Goal: Information Seeking & Learning: Stay updated

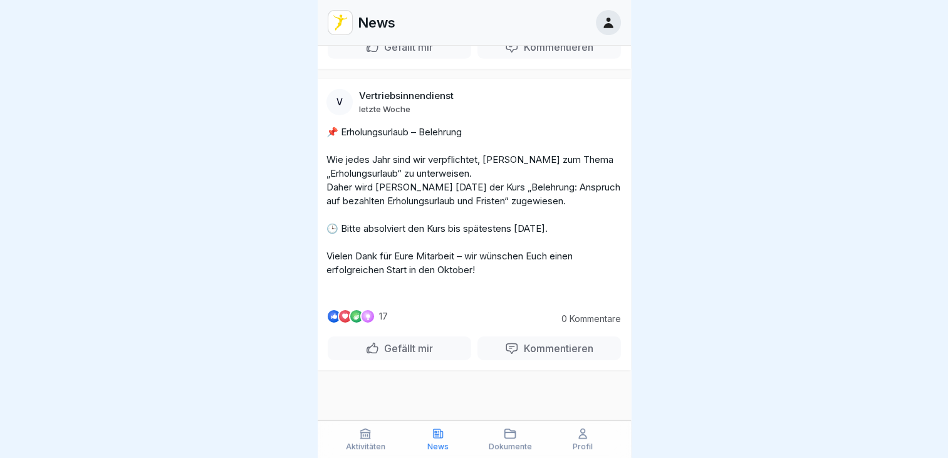
scroll to position [4052, 0]
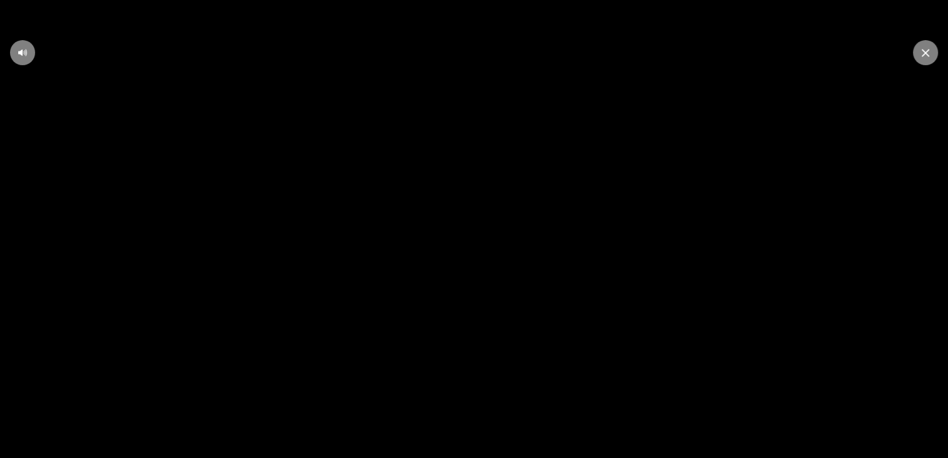
click at [531, 192] on video at bounding box center [474, 229] width 948 height 458
click at [630, 437] on video at bounding box center [474, 229] width 948 height 458
click at [481, 224] on icon at bounding box center [474, 229] width 24 height 24
click at [927, 53] on icon at bounding box center [926, 53] width 8 height 8
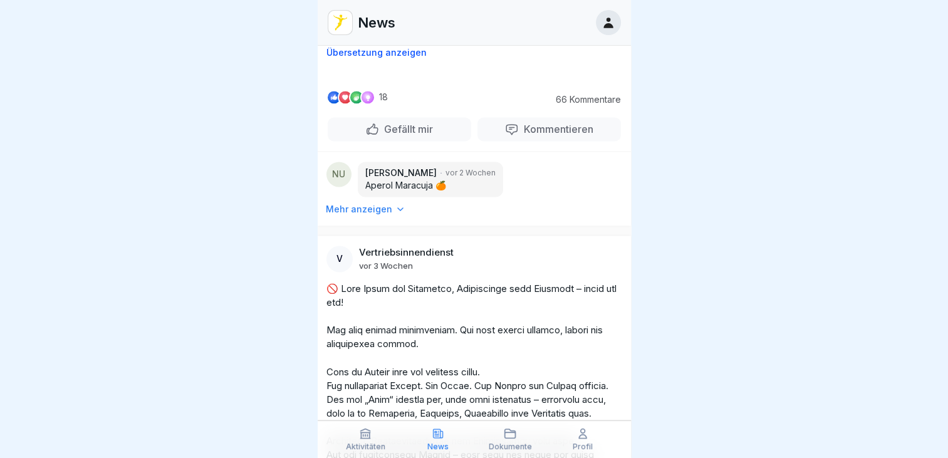
scroll to position [11534, 0]
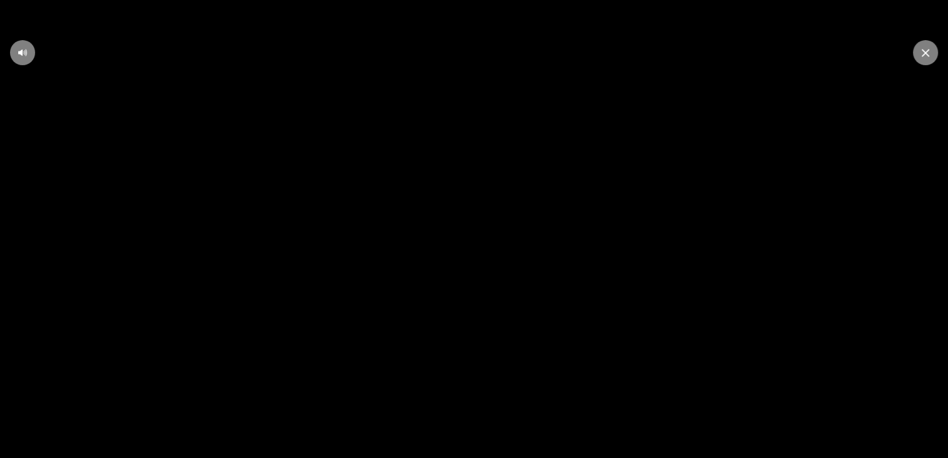
click at [486, 85] on video at bounding box center [474, 229] width 948 height 458
click at [482, 227] on icon at bounding box center [474, 229] width 24 height 24
click at [926, 59] on div at bounding box center [925, 52] width 25 height 25
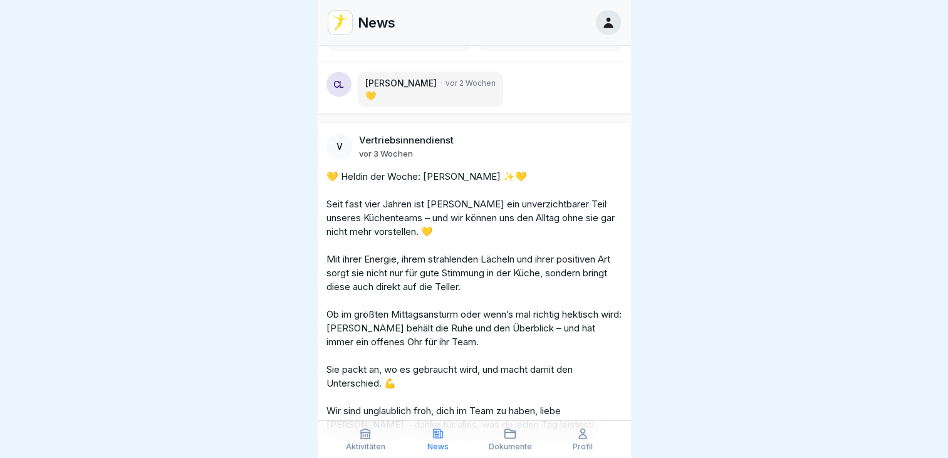
scroll to position [12261, 0]
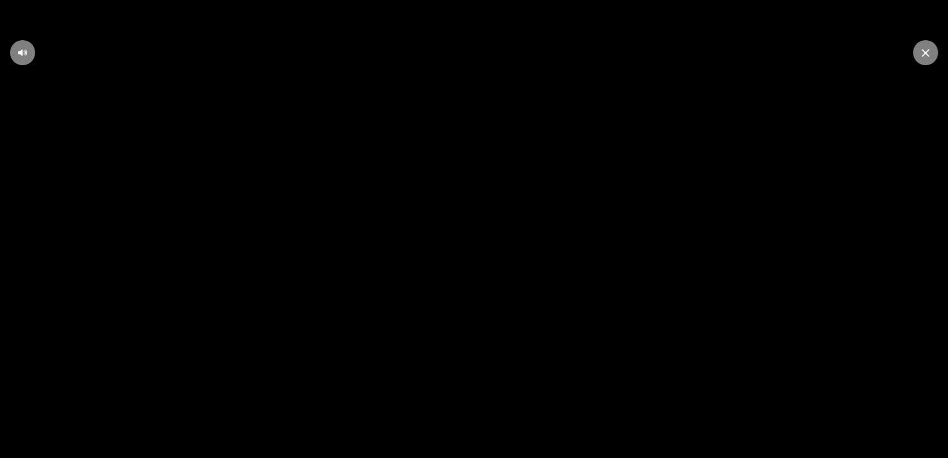
click at [484, 254] on video at bounding box center [474, 229] width 948 height 458
click at [424, 290] on video at bounding box center [474, 229] width 948 height 458
click at [537, 237] on video at bounding box center [474, 229] width 948 height 458
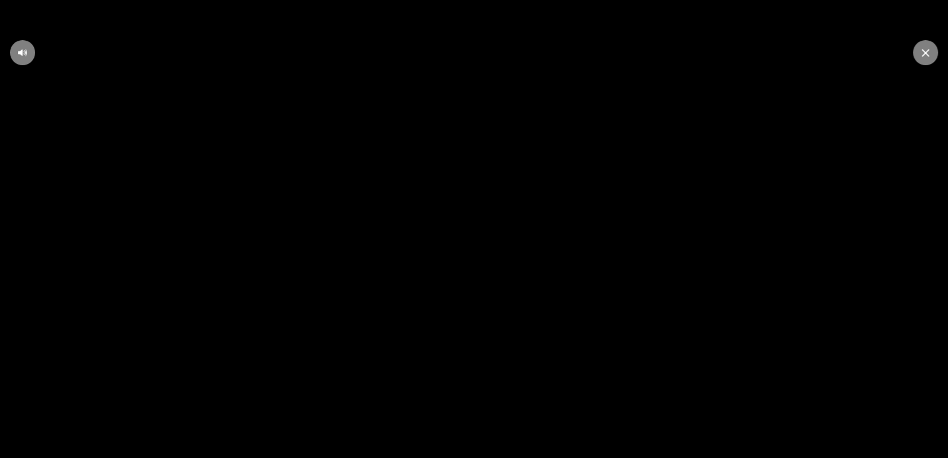
click at [931, 51] on div at bounding box center [925, 52] width 25 height 25
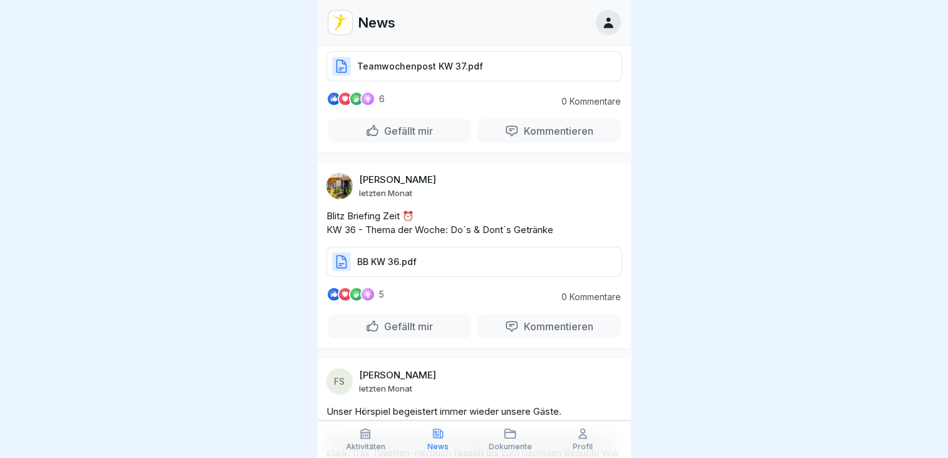
scroll to position [17641, 0]
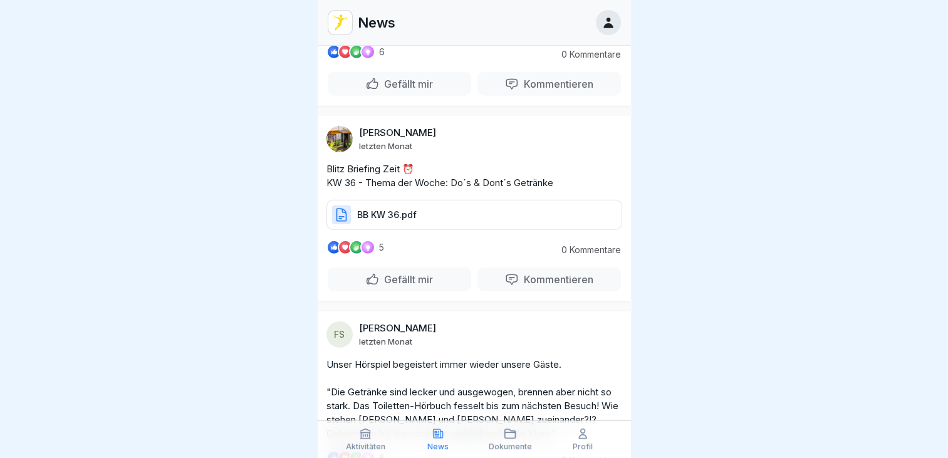
drag, startPoint x: 419, startPoint y: 288, endPoint x: 426, endPoint y: 269, distance: 19.4
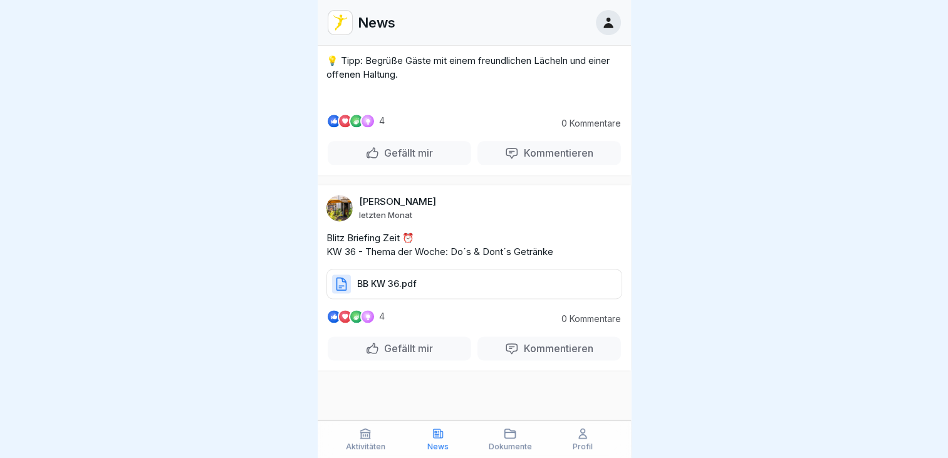
scroll to position [20703, 0]
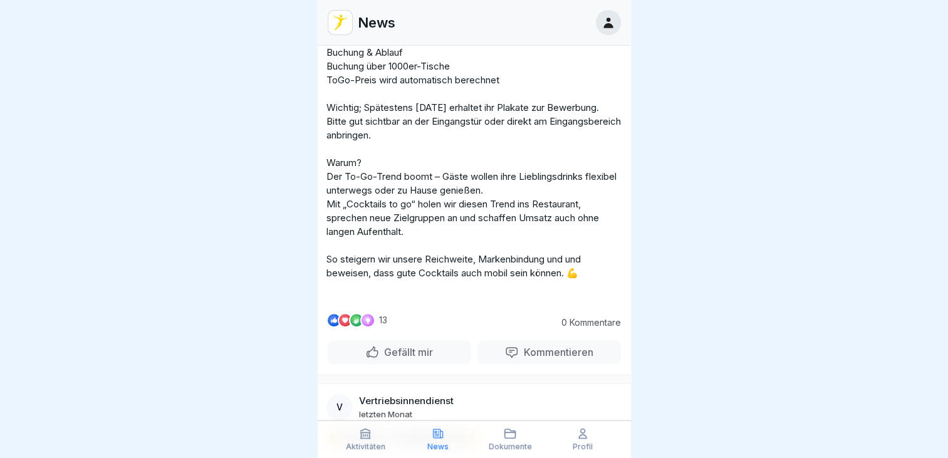
scroll to position [34042, 0]
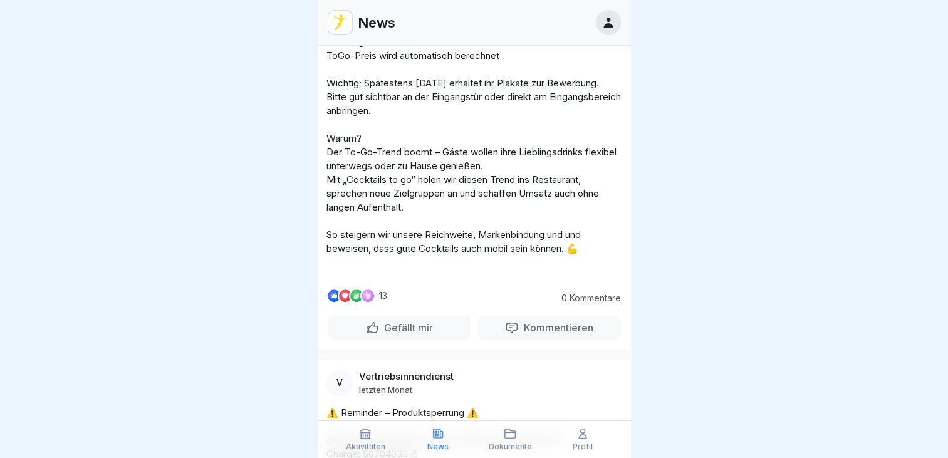
drag, startPoint x: 468, startPoint y: 11, endPoint x: 481, endPoint y: -5, distance: 20.1
click at [481, 0] on html "News V Vertriebsinnendienst [DATE] [PERSON_NAME] – Schichtleitung aus [GEOGRAPH…" at bounding box center [474, 229] width 948 height 458
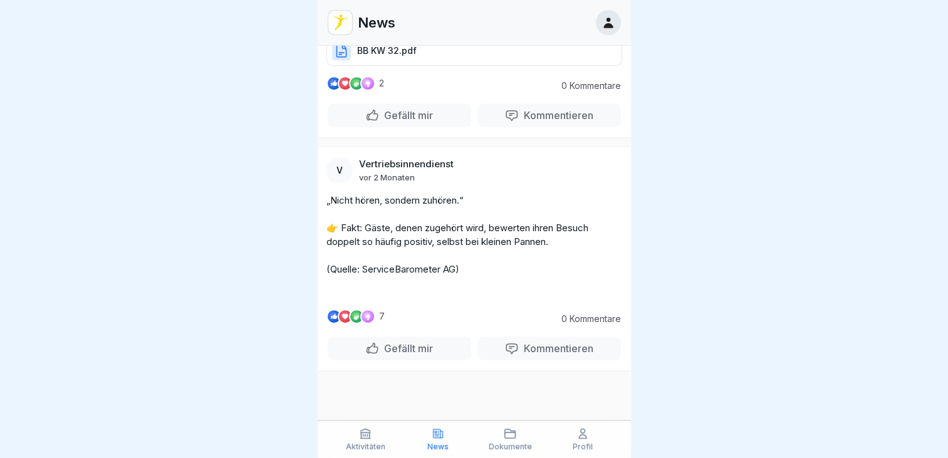
scroll to position [46537, 0]
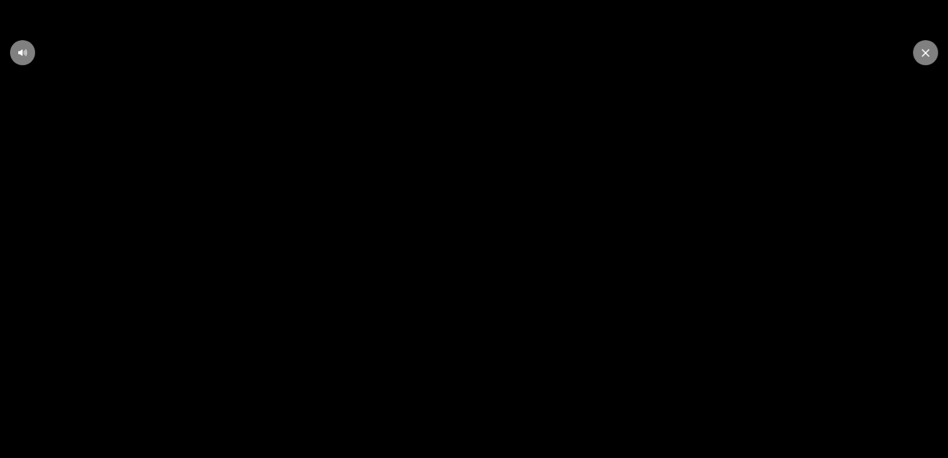
click at [457, 222] on video at bounding box center [474, 229] width 948 height 458
click at [474, 231] on icon at bounding box center [474, 229] width 15 height 16
click at [924, 51] on icon at bounding box center [926, 53] width 8 height 8
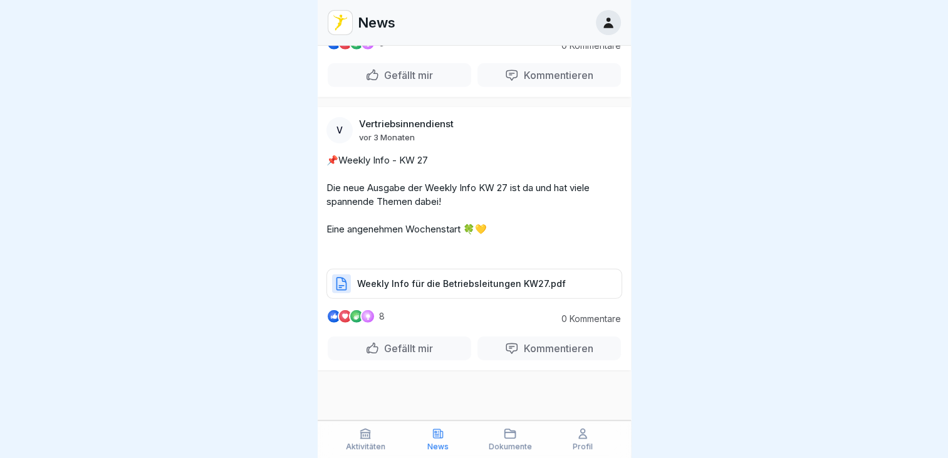
scroll to position [73363, 0]
drag, startPoint x: 447, startPoint y: 195, endPoint x: 429, endPoint y: 217, distance: 28.5
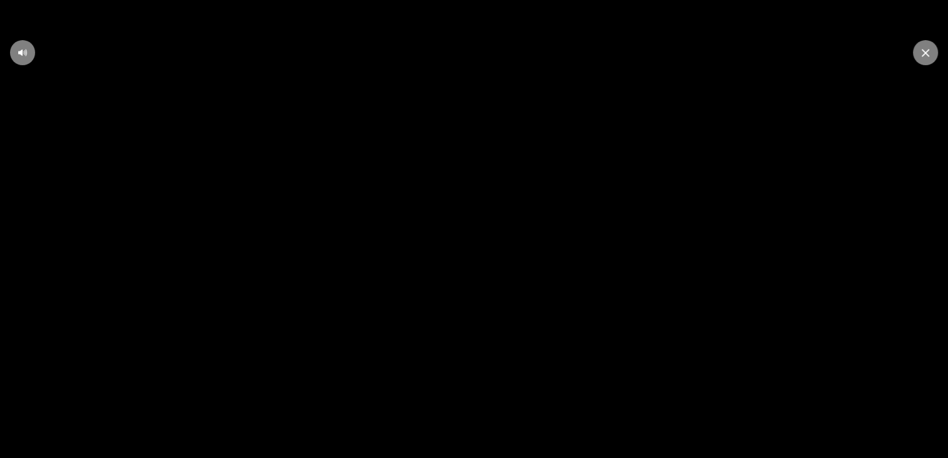
click at [921, 51] on div at bounding box center [925, 52] width 25 height 25
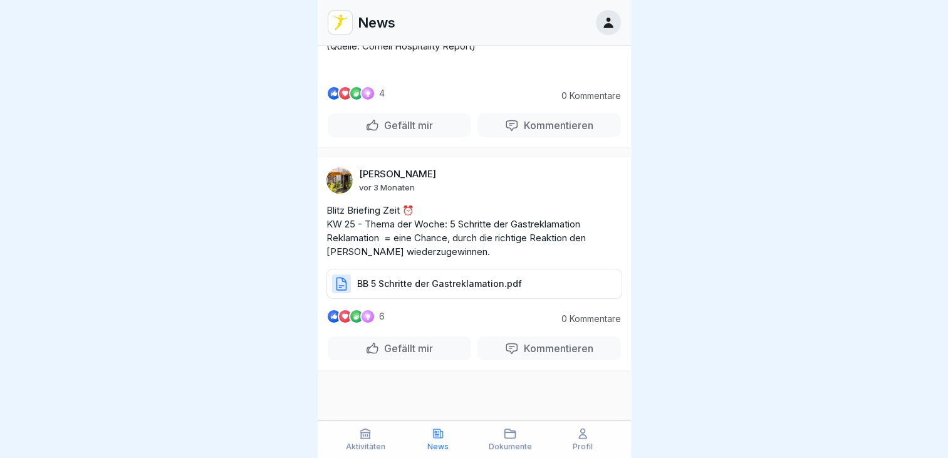
scroll to position [84821, 0]
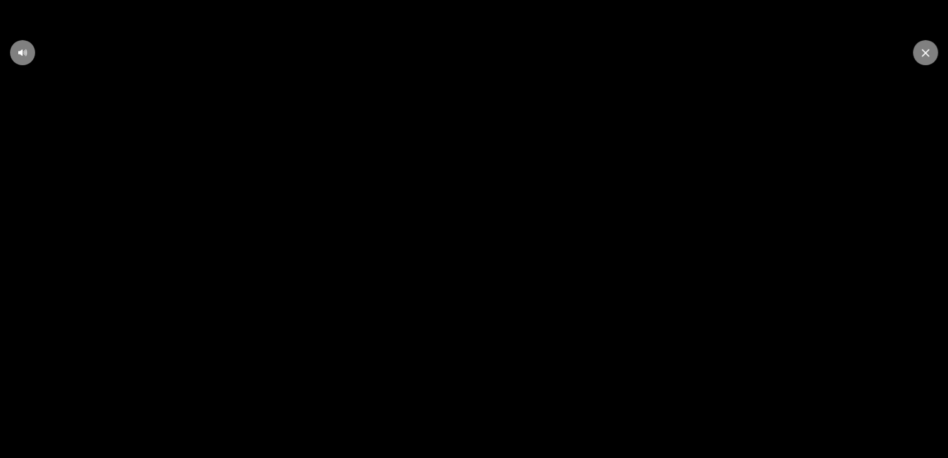
click at [476, 234] on icon at bounding box center [474, 229] width 15 height 16
click at [923, 54] on icon at bounding box center [926, 53] width 8 height 8
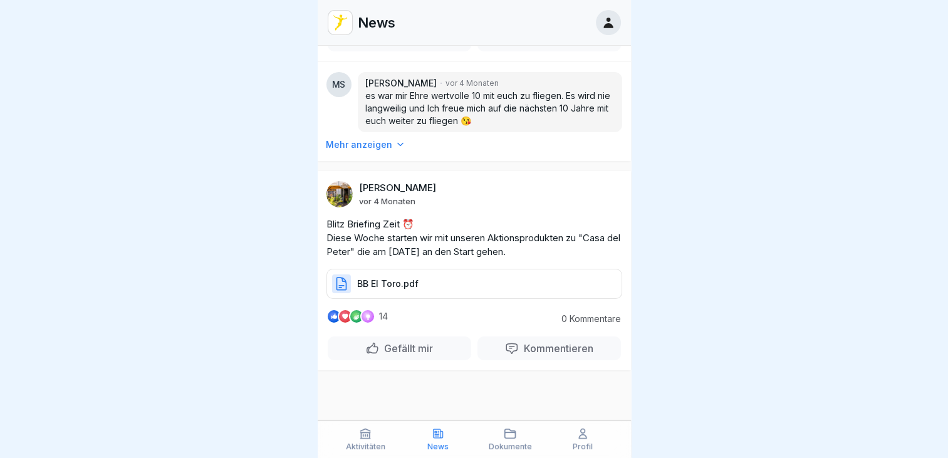
scroll to position [97299, 0]
click at [454, 70] on div "V Vertriebsinnendienst [DATE] [PERSON_NAME] – Schichtleitung aus [GEOGRAPHIC_DA…" at bounding box center [474, 252] width 313 height 412
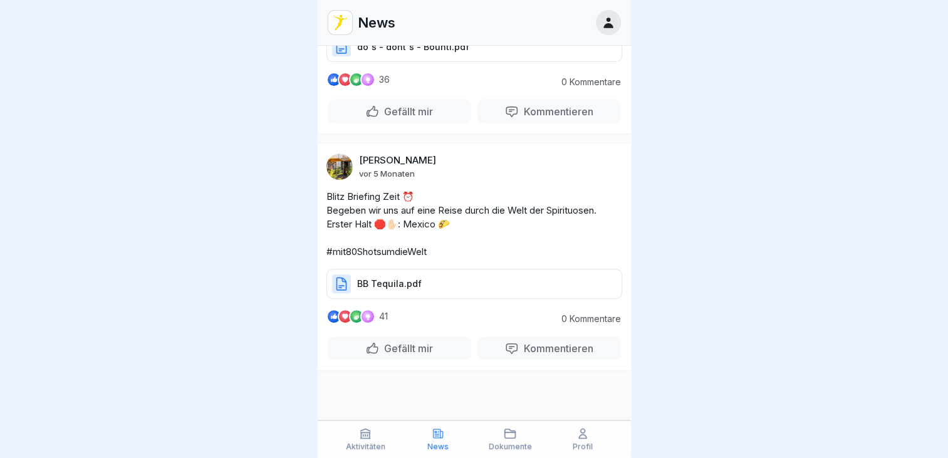
scroll to position [114460, 0]
drag, startPoint x: 457, startPoint y: 136, endPoint x: 479, endPoint y: 99, distance: 42.7
drag, startPoint x: 526, startPoint y: 29, endPoint x: 567, endPoint y: -14, distance: 60.3
click at [567, 0] on html "News V Vertriebsinnendienst [DATE] [PERSON_NAME] – Schichtleitung aus [GEOGRAPH…" at bounding box center [474, 229] width 948 height 458
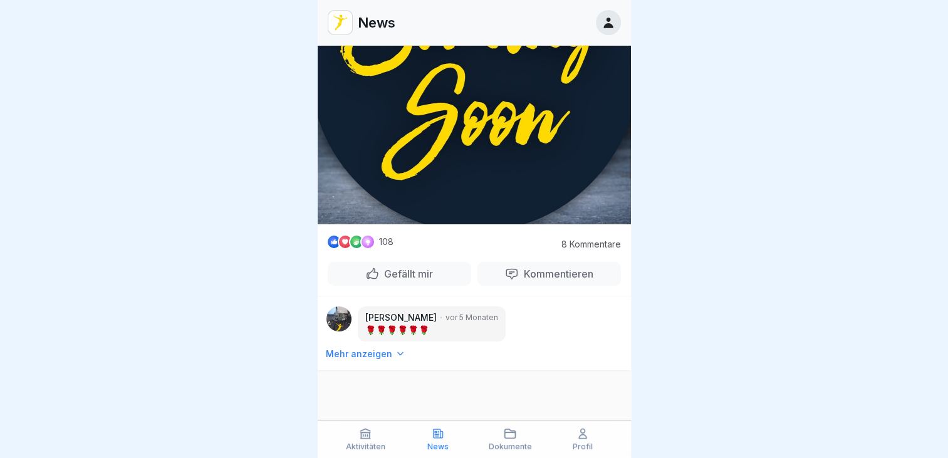
scroll to position [120957, 0]
